Goal: Information Seeking & Learning: Learn about a topic

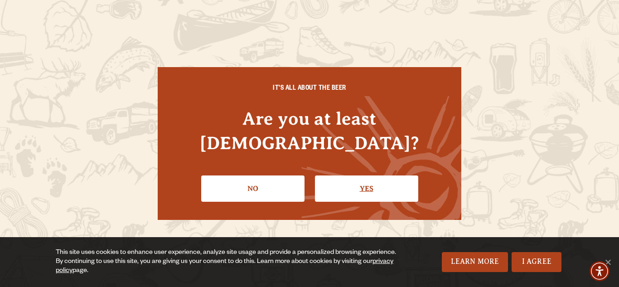
click at [366, 175] on link "Yes" at bounding box center [366, 188] width 103 height 26
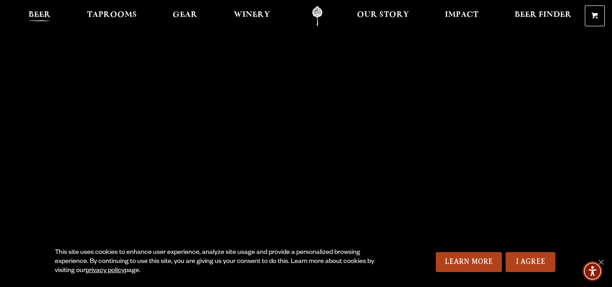
click at [42, 14] on span "Beer" at bounding box center [40, 14] width 22 height 7
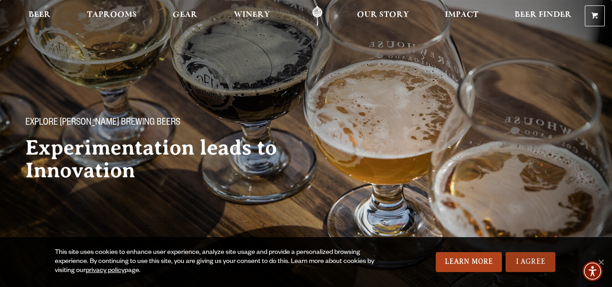
click at [532, 259] on link "I Agree" at bounding box center [530, 262] width 50 height 20
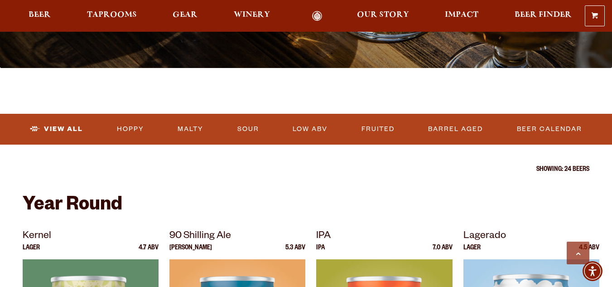
scroll to position [272, 0]
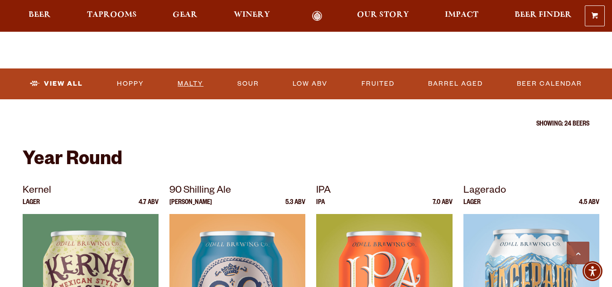
click at [189, 83] on link "Malty" at bounding box center [190, 83] width 33 height 21
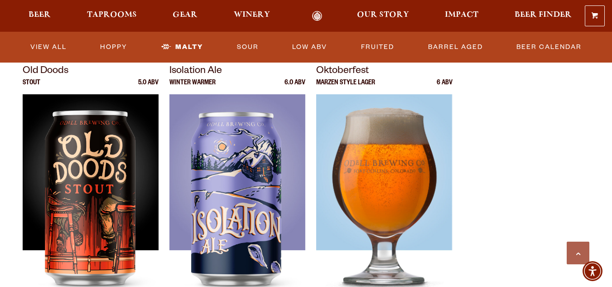
scroll to position [634, 0]
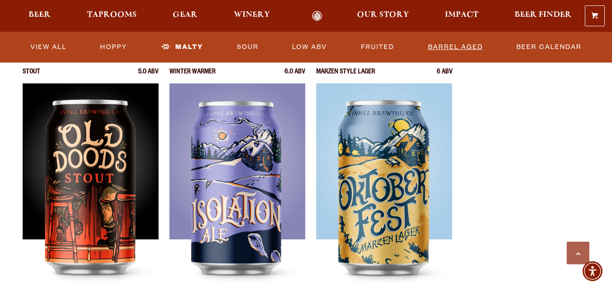
click at [451, 47] on link "Barrel Aged" at bounding box center [455, 47] width 62 height 21
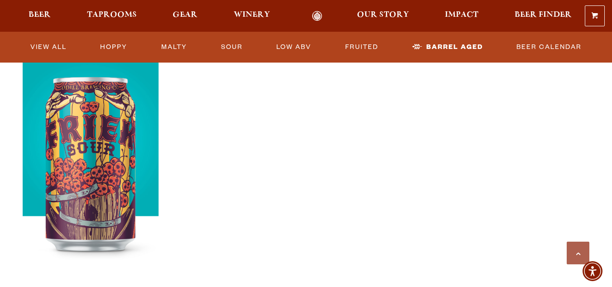
scroll to position [317, 0]
